Goal: Information Seeking & Learning: Learn about a topic

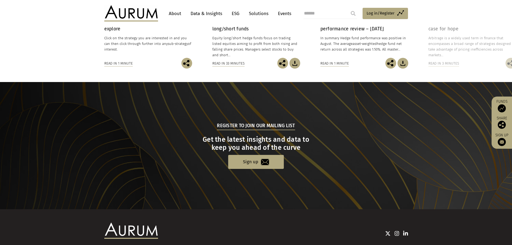
scroll to position [511, 0]
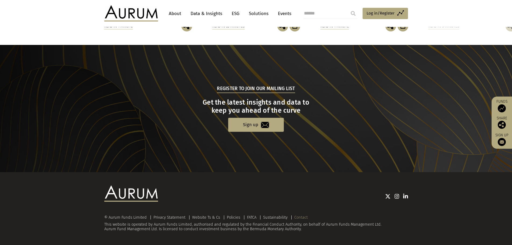
click at [303, 218] on link "Contact" at bounding box center [301, 217] width 13 height 5
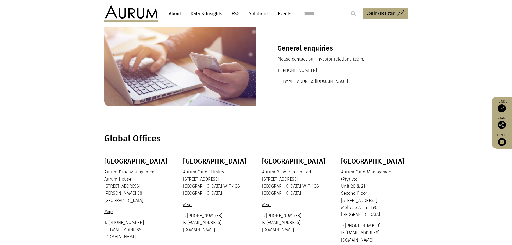
scroll to position [54, 0]
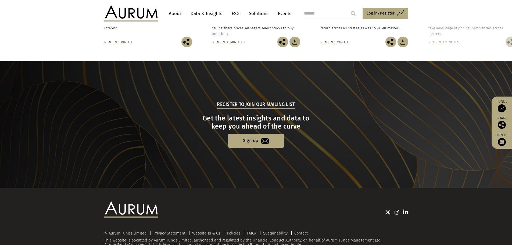
scroll to position [511, 0]
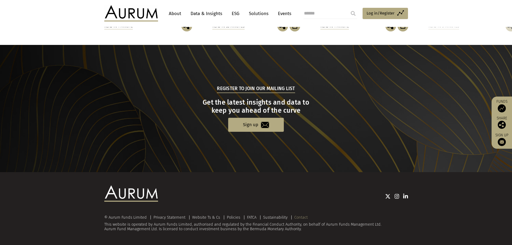
click at [300, 217] on link "Contact" at bounding box center [301, 217] width 13 height 5
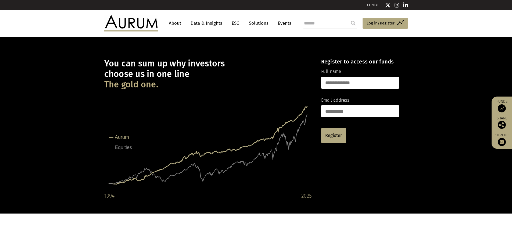
click at [234, 23] on link "ESG" at bounding box center [235, 23] width 13 height 10
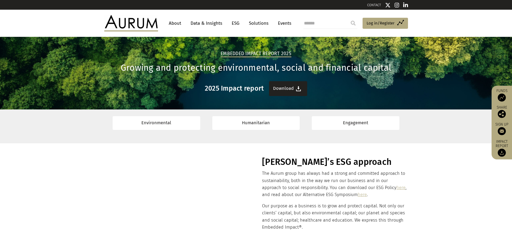
click at [284, 88] on link "Download" at bounding box center [288, 88] width 38 height 15
click at [292, 87] on link "Download" at bounding box center [288, 88] width 38 height 15
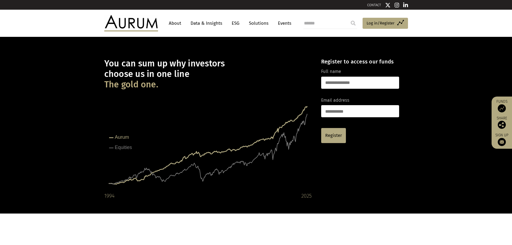
click at [233, 23] on link "ESG" at bounding box center [235, 23] width 13 height 10
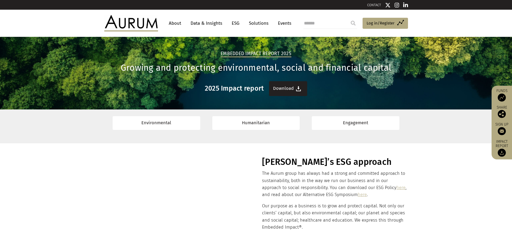
click at [286, 88] on link "Download" at bounding box center [288, 88] width 38 height 15
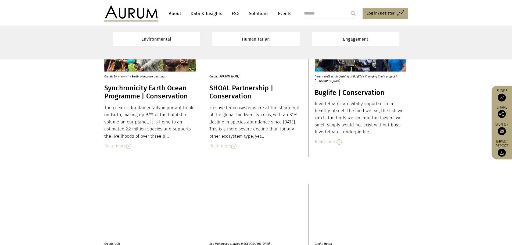
scroll to position [942, 0]
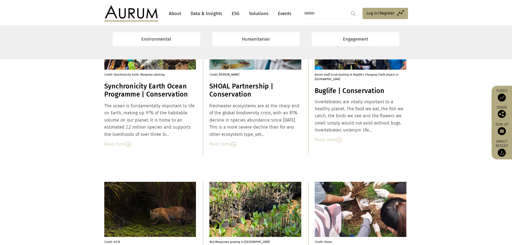
click at [502, 153] on img at bounding box center [502, 153] width 8 height 8
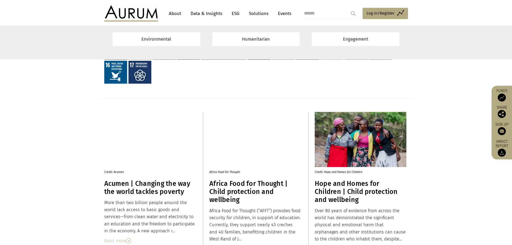
scroll to position [1614, 0]
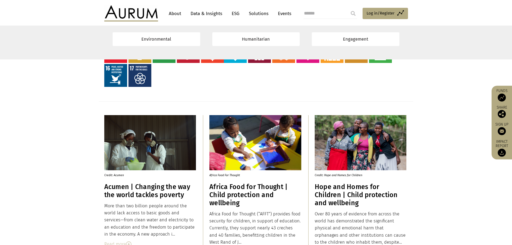
click at [260, 13] on link "Solutions" at bounding box center [258, 14] width 25 height 10
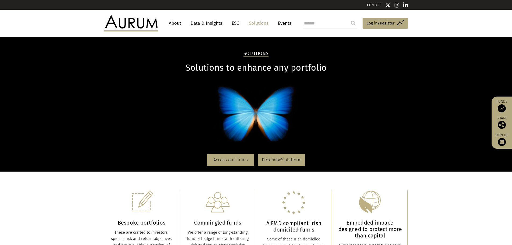
click at [202, 22] on link "Data & Insights" at bounding box center [206, 23] width 37 height 10
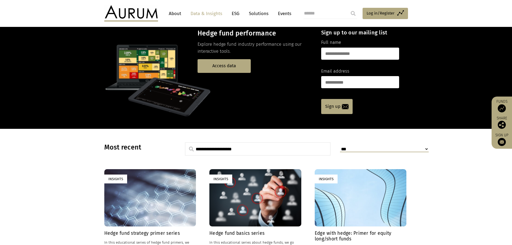
scroll to position [81, 0]
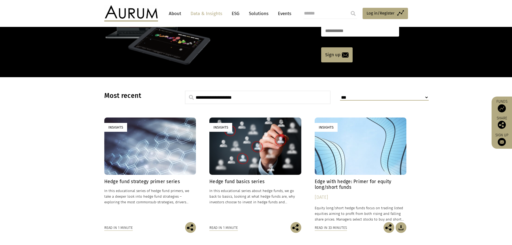
click at [151, 181] on h4 "Hedge fund strategy primer series" at bounding box center [150, 182] width 92 height 6
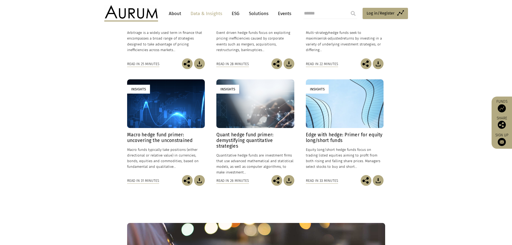
scroll to position [215, 0]
